Goal: Task Accomplishment & Management: Manage account settings

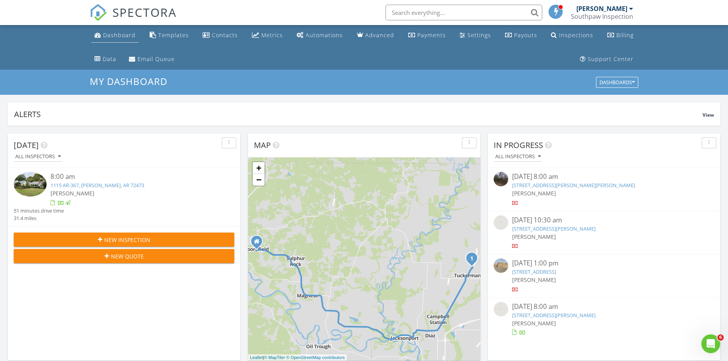
click at [110, 41] on link "Dashboard" at bounding box center [114, 35] width 47 height 14
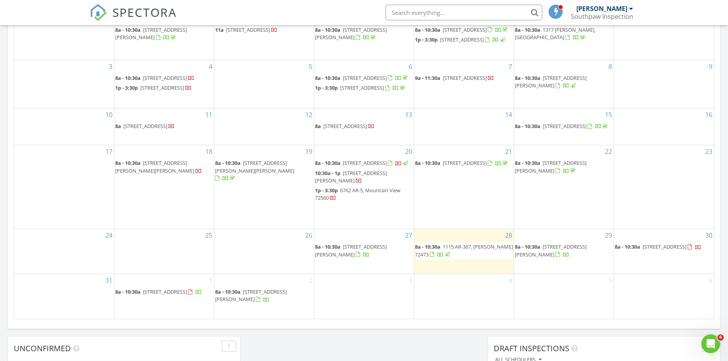
scroll to position [427, 0]
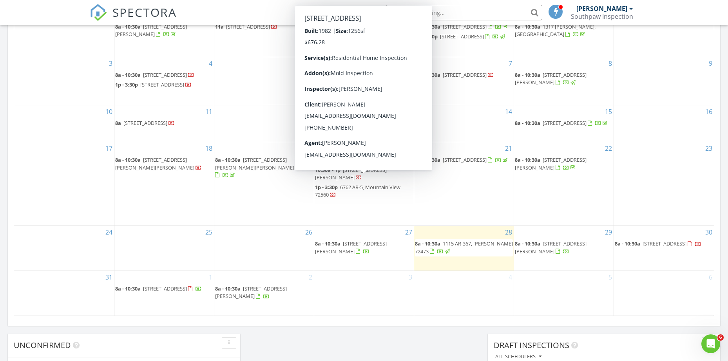
click at [373, 163] on span "1138 Mill Creek Cir, Salem 72576" at bounding box center [365, 159] width 44 height 7
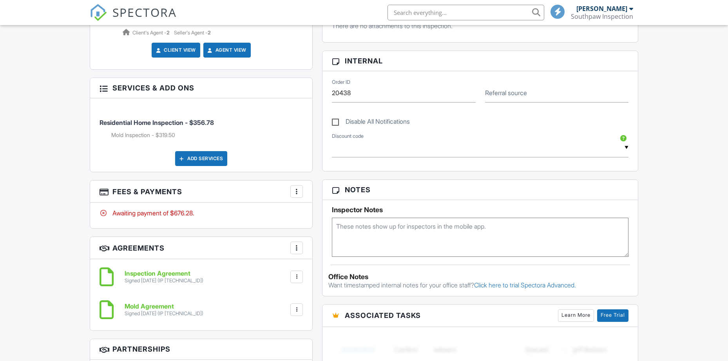
scroll to position [392, 0]
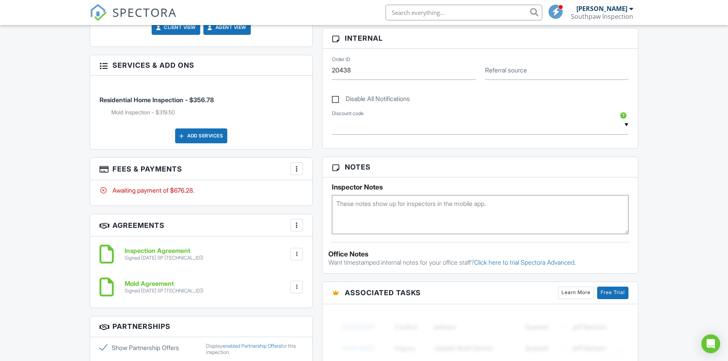
click at [298, 169] on div at bounding box center [297, 169] width 8 height 8
click at [330, 250] on div "Paid In Full" at bounding box center [336, 251] width 76 height 9
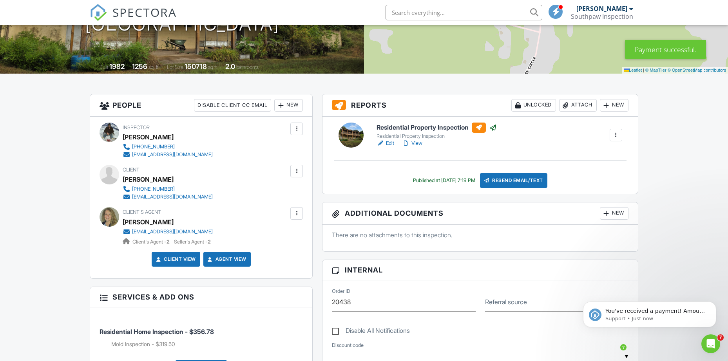
scroll to position [157, 0]
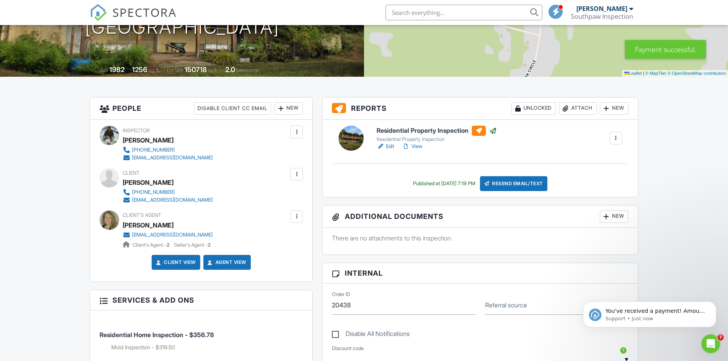
click at [293, 175] on div at bounding box center [297, 174] width 8 height 8
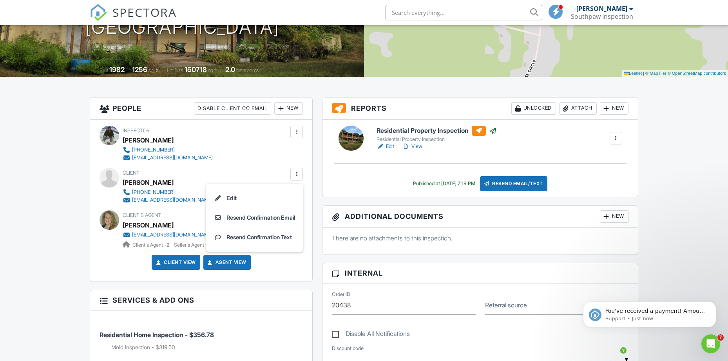
click at [172, 202] on div "foreezoellaamystella@gmail.com" at bounding box center [172, 200] width 81 height 6
click at [293, 171] on div at bounding box center [297, 174] width 8 height 8
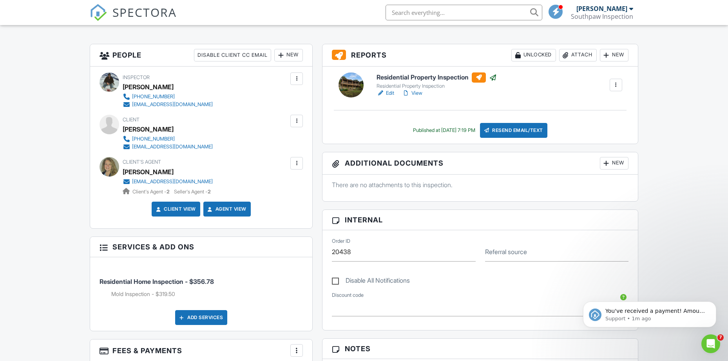
scroll to position [235, 0]
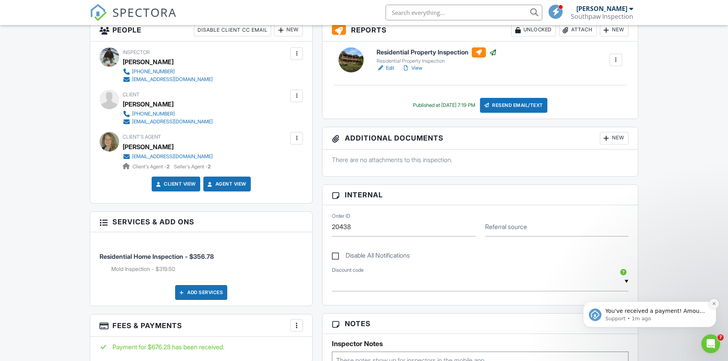
click at [712, 304] on icon "Dismiss notification" at bounding box center [714, 304] width 4 height 4
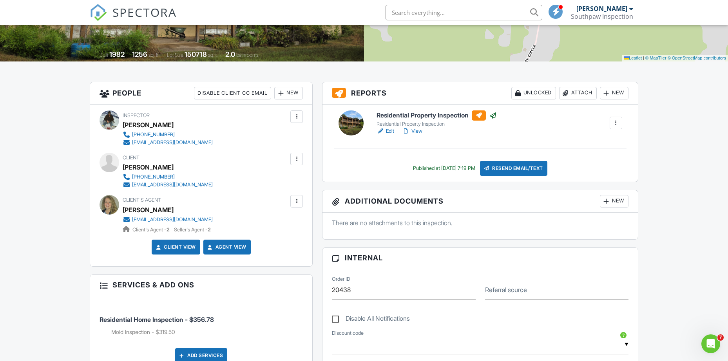
scroll to position [170, 0]
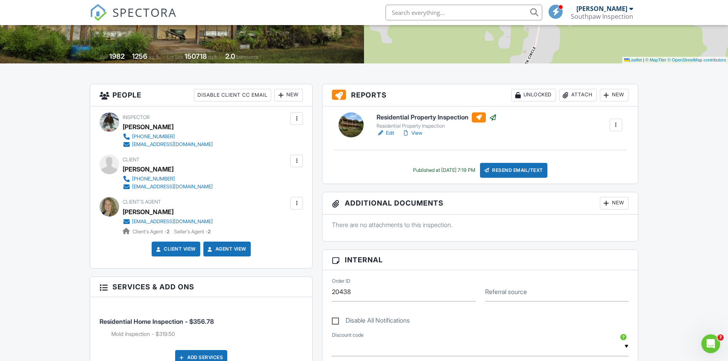
click at [412, 118] on h6 "Residential Property Inspection" at bounding box center [437, 117] width 120 height 10
